Goal: Task Accomplishment & Management: Complete application form

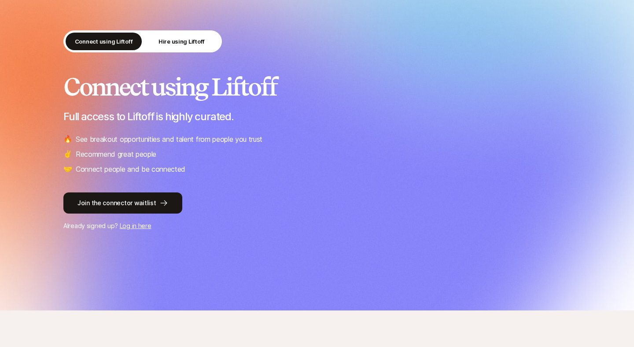
scroll to position [51, 0]
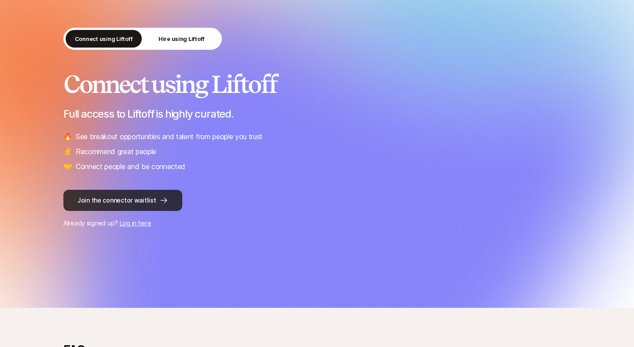
click at [152, 200] on button "Join the connector waitlist" at bounding box center [122, 200] width 119 height 21
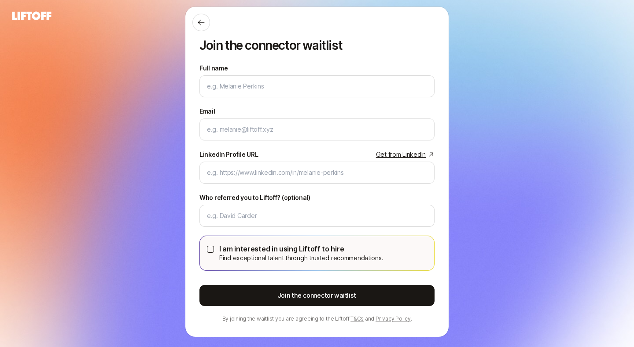
scroll to position [33, 0]
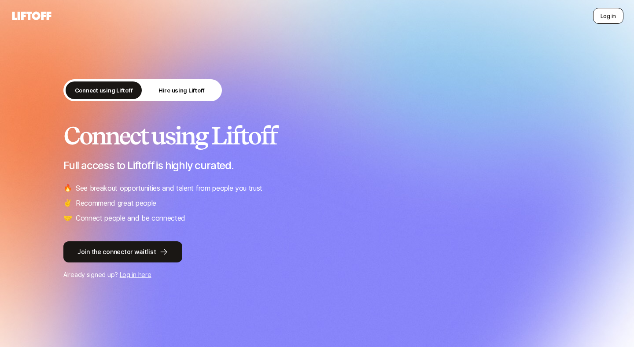
click at [609, 16] on button "Log in" at bounding box center [608, 16] width 30 height 16
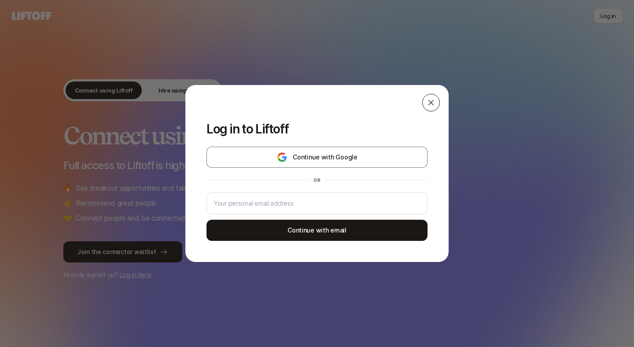
click at [429, 99] on icon at bounding box center [430, 102] width 9 height 9
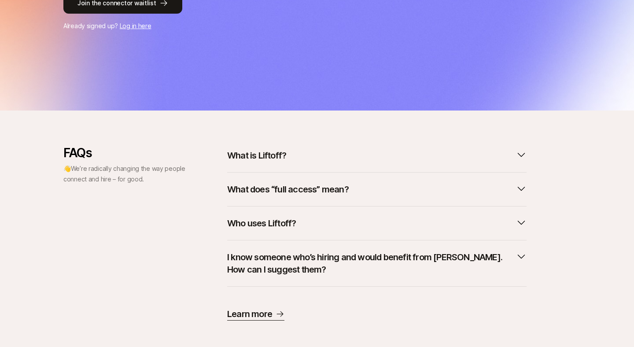
scroll to position [257, 0]
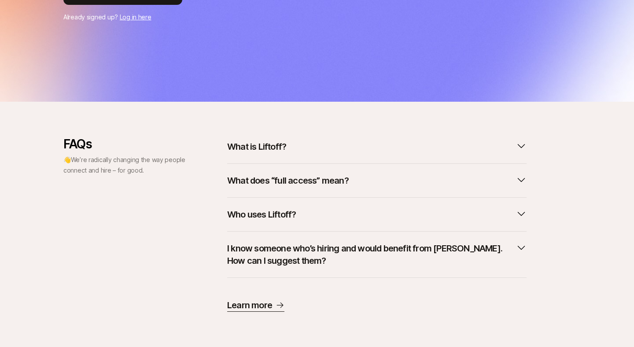
click at [314, 213] on button "Who uses Liftoff?" at bounding box center [376, 214] width 299 height 19
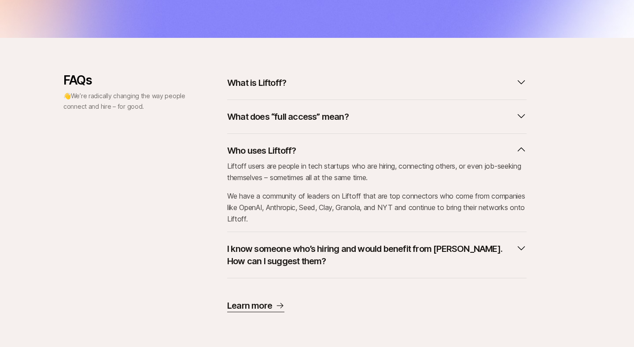
scroll to position [322, 0]
click at [297, 253] on p "I know someone who’s hiring and would benefit from [PERSON_NAME]. How can I sug…" at bounding box center [369, 254] width 285 height 25
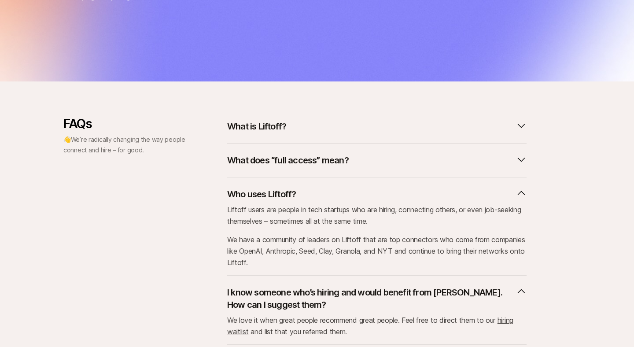
scroll to position [274, 0]
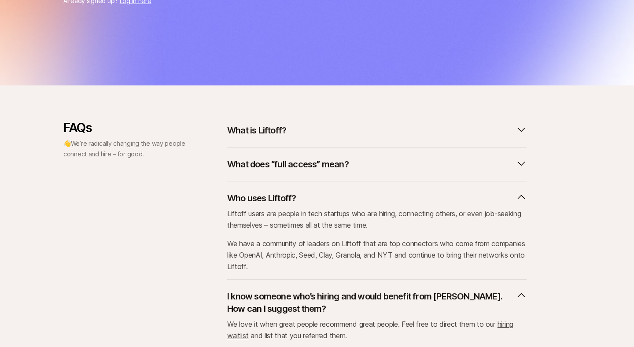
click at [299, 167] on p "What does “full access” mean?" at bounding box center [287, 164] width 121 height 12
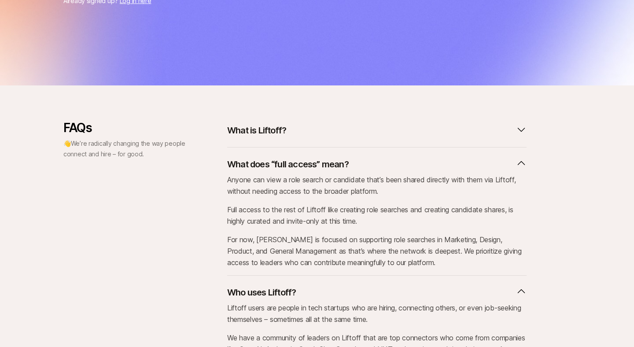
click at [298, 139] on button "What is Liftoff?" at bounding box center [376, 130] width 299 height 19
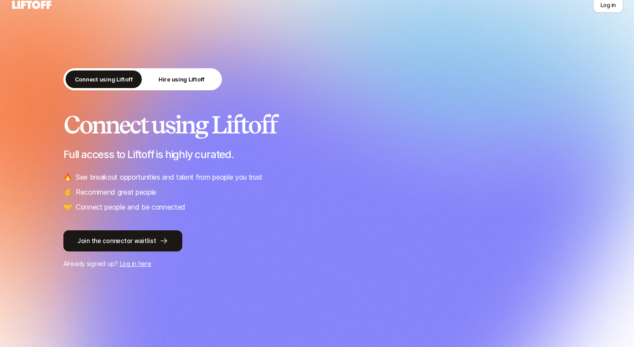
scroll to position [0, 0]
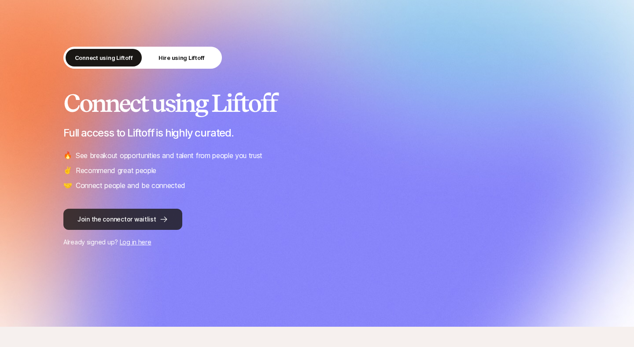
click at [126, 220] on button "Join the connector waitlist" at bounding box center [122, 219] width 119 height 21
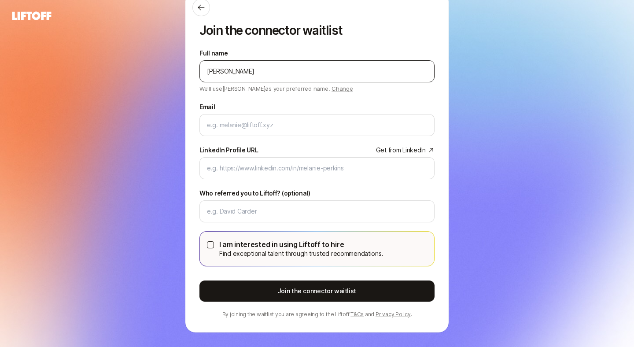
type input "[PERSON_NAME]"
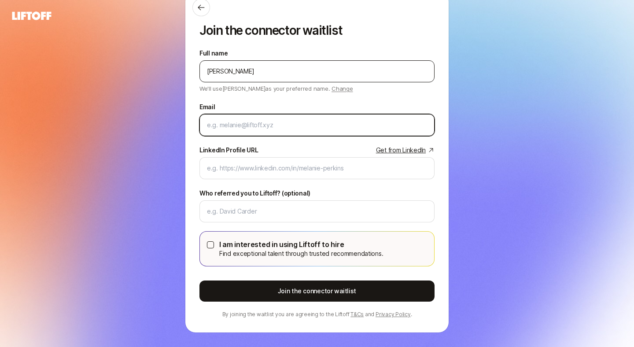
type input "d"
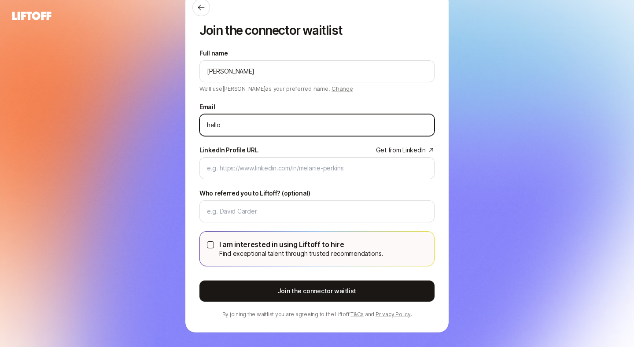
type input "[EMAIL_ADDRESS][DOMAIN_NAME]"
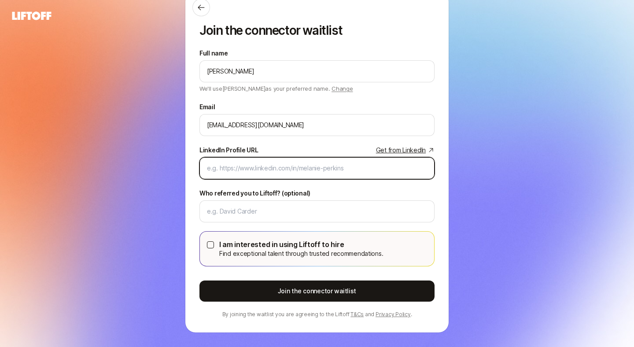
click at [306, 172] on input "LinkedIn Profile URL Get from LinkedIn" at bounding box center [317, 168] width 220 height 11
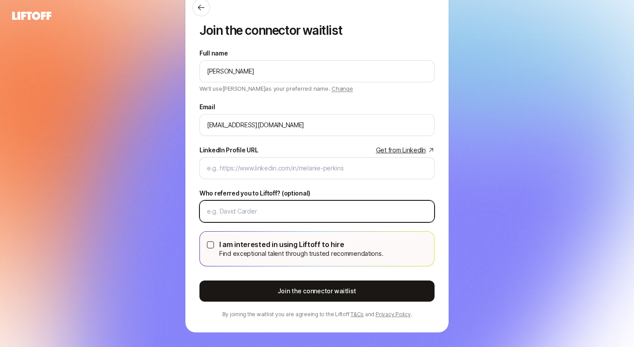
click at [341, 211] on input "Who referred you to Liftoff? (optional)" at bounding box center [317, 211] width 220 height 11
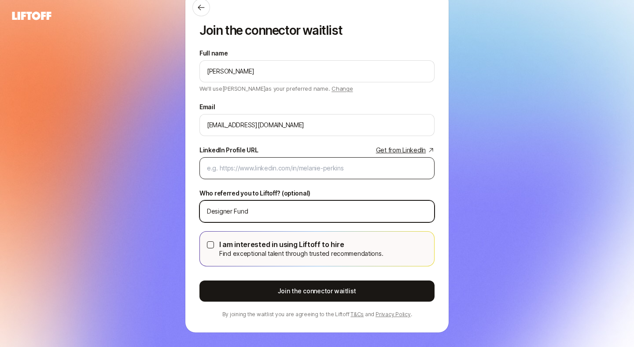
type input "Designer Fund"
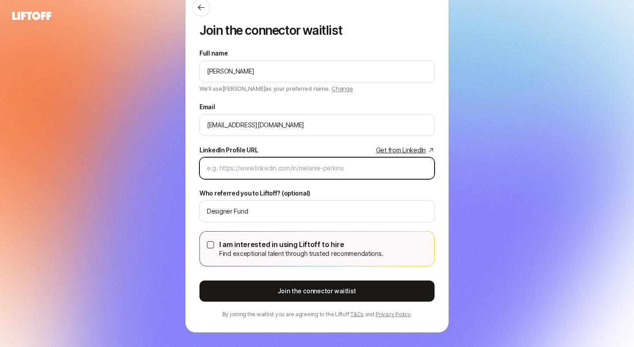
click at [301, 169] on input "LinkedIn Profile URL Get from LinkedIn" at bounding box center [317, 168] width 220 height 11
paste input "[URL][DOMAIN_NAME]"
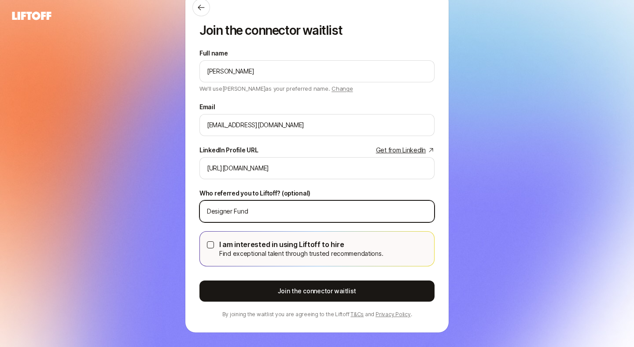
click at [267, 213] on input "Designer Fund" at bounding box center [317, 211] width 220 height 11
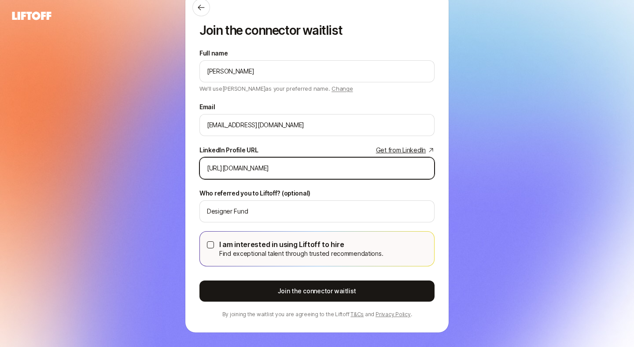
click at [326, 167] on input "[URL][DOMAIN_NAME]" at bounding box center [317, 168] width 220 height 11
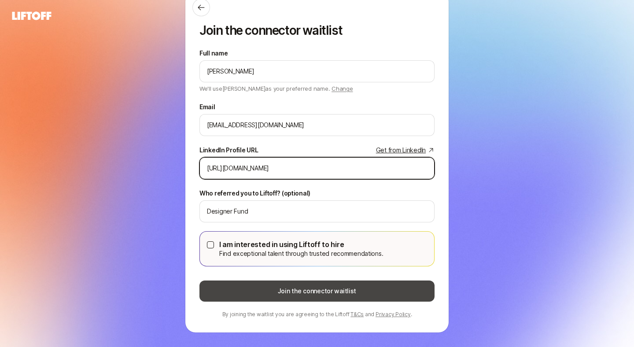
type input "[URL][DOMAIN_NAME]"
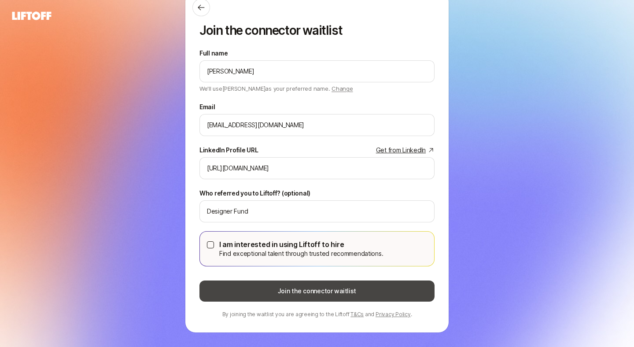
click at [319, 290] on button "Join the connector waitlist" at bounding box center [316, 290] width 235 height 21
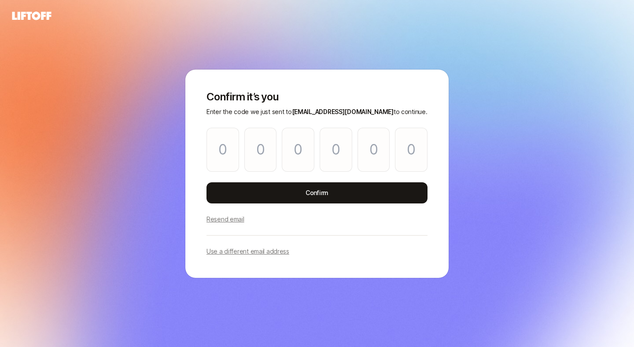
scroll to position [0, 0]
type input "3"
type input "4"
type input "0"
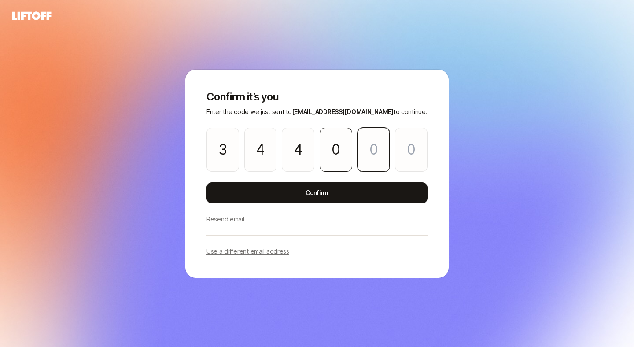
type input "1"
type input "4"
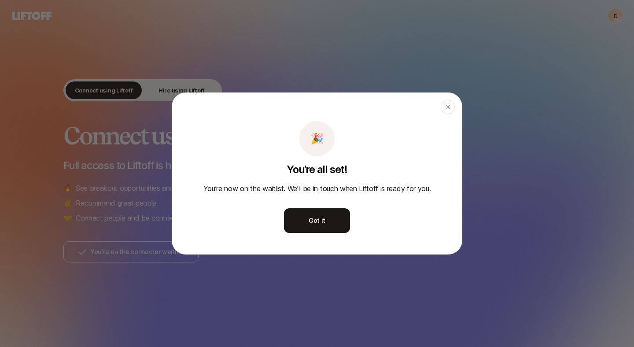
click at [333, 223] on button "Got it" at bounding box center [317, 220] width 66 height 25
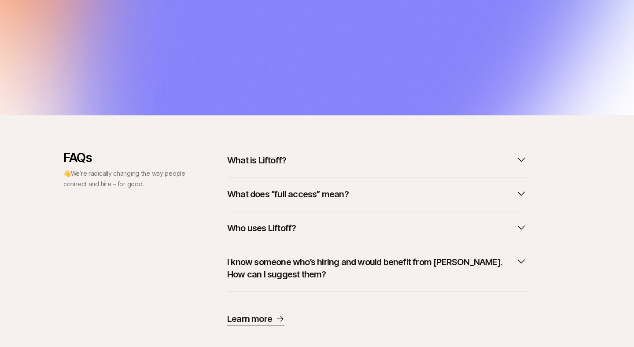
scroll to position [279, 0]
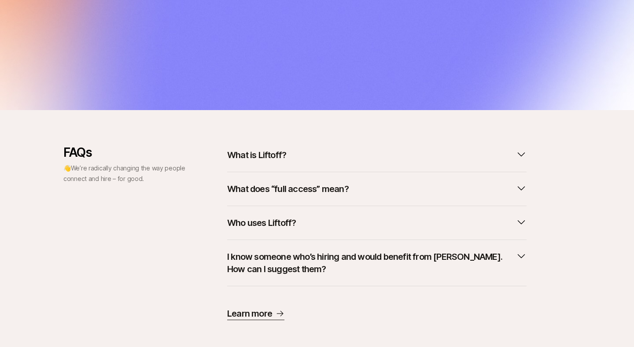
click at [346, 144] on div "FAQs 👋 We’re radically changing the way people connect and hire – for good. Wha…" at bounding box center [317, 232] width 634 height 245
click at [347, 153] on button "What is Liftoff?" at bounding box center [376, 154] width 299 height 19
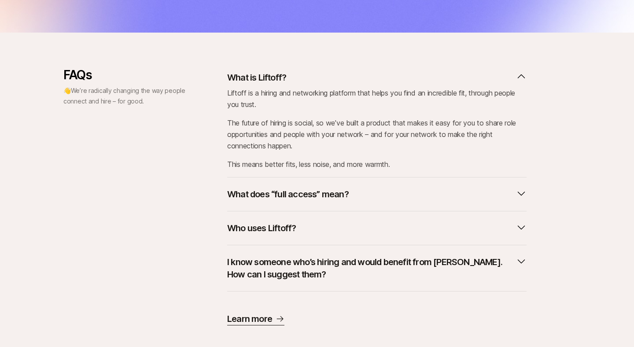
scroll to position [370, 0]
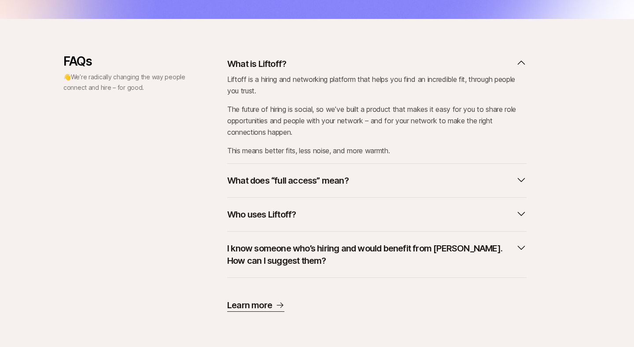
click at [345, 174] on p "What does “full access” mean?" at bounding box center [287, 180] width 121 height 12
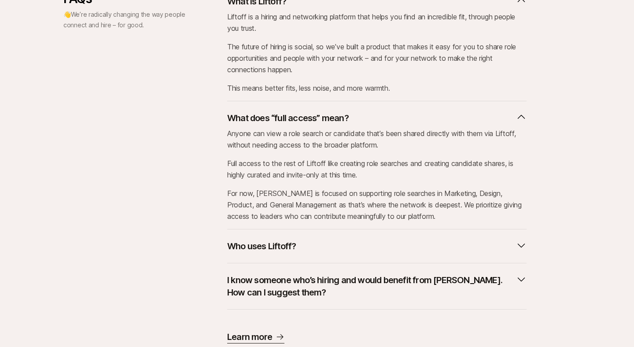
scroll to position [436, 0]
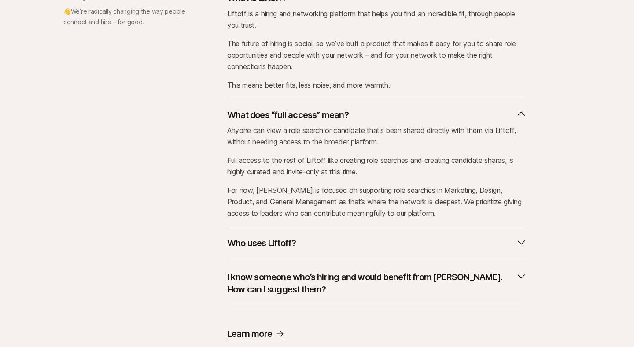
click at [572, 138] on div "FAQs 👋 We’re radically changing the way people connect and hire – for good. Wha…" at bounding box center [317, 165] width 634 height 352
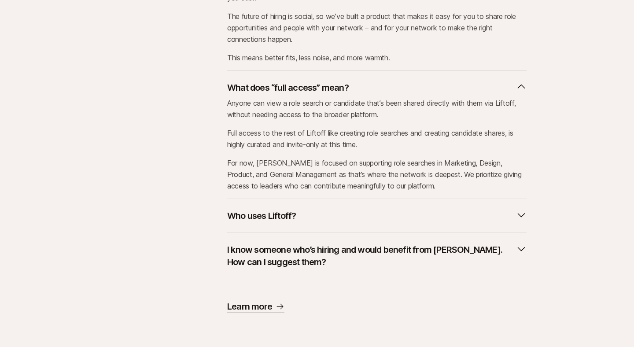
scroll to position [464, 0]
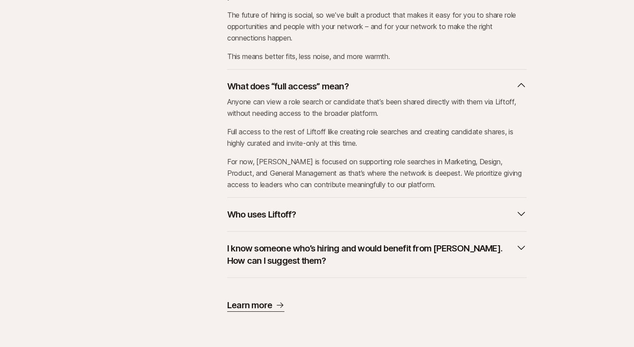
click at [446, 211] on button "Who uses Liftoff?" at bounding box center [376, 214] width 299 height 19
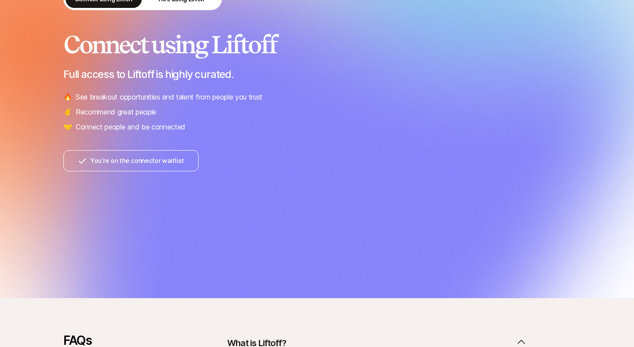
scroll to position [0, 0]
